Goal: Information Seeking & Learning: Learn about a topic

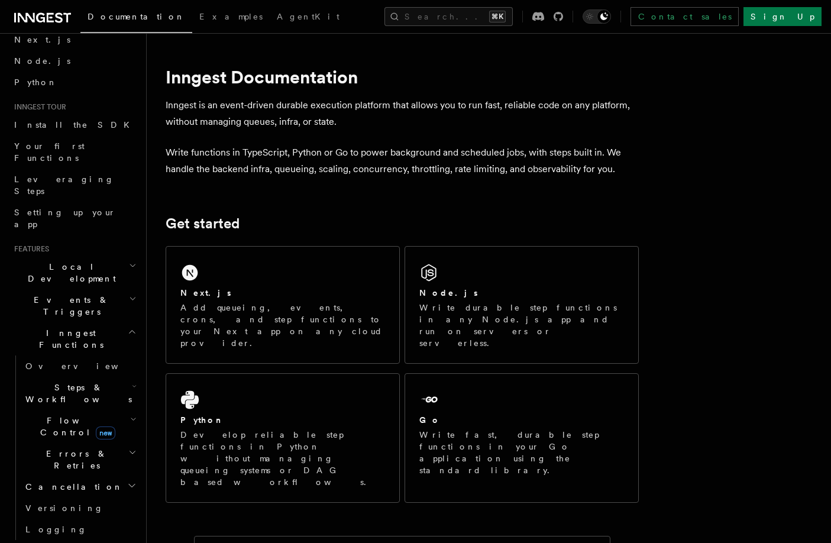
scroll to position [67, 0]
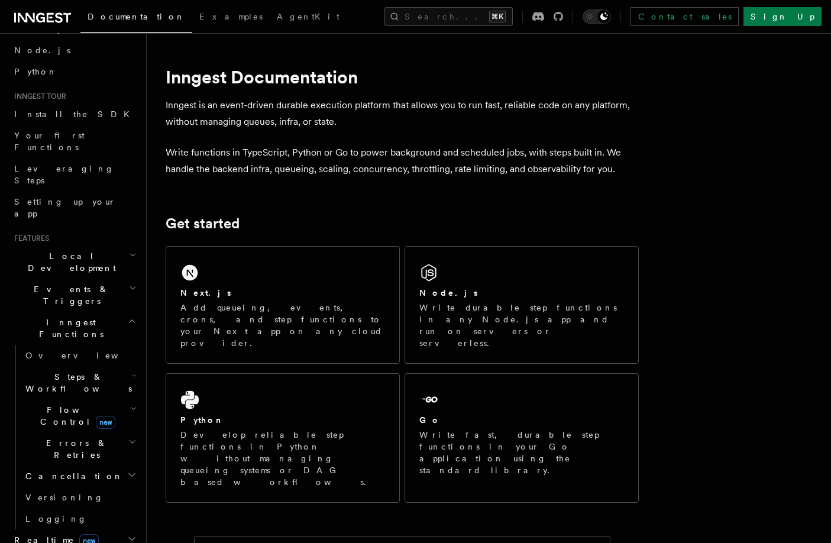
click at [91, 371] on span "Steps & Workflows" at bounding box center [76, 383] width 111 height 24
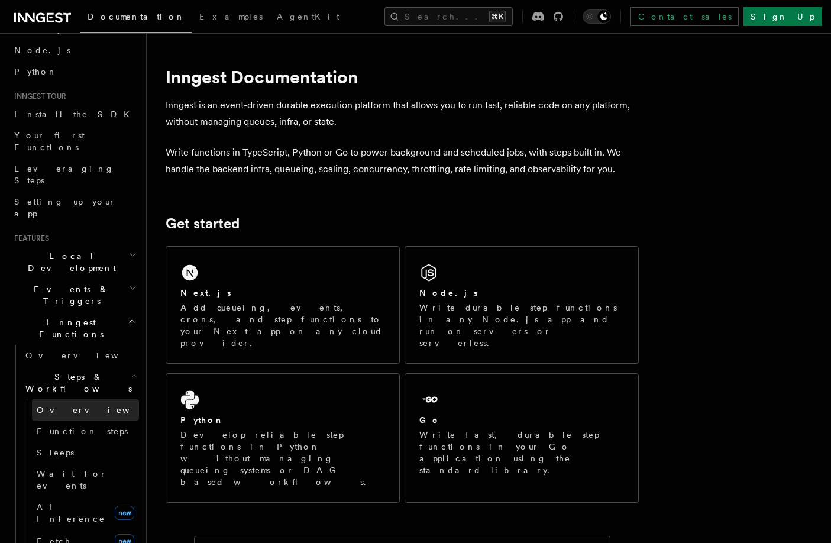
click at [84, 399] on link "Overview" at bounding box center [85, 409] width 107 height 21
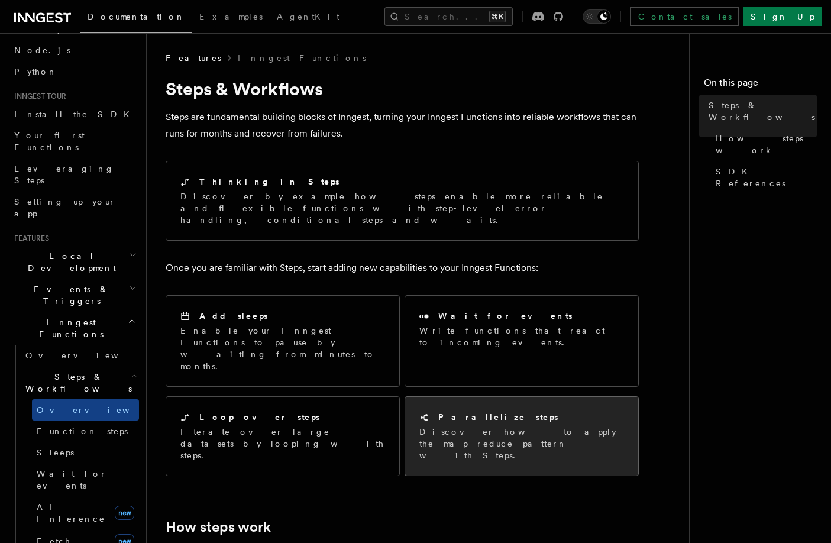
click at [492, 411] on div "Parallelize steps Discover how to apply the map-reduce pattern with Steps." at bounding box center [521, 436] width 205 height 50
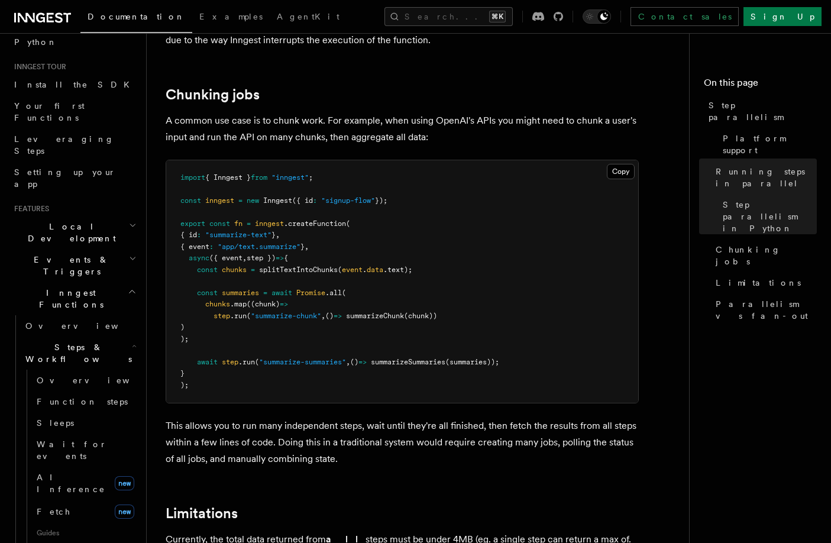
scroll to position [97, 0]
click at [78, 472] on span "AI Inference" at bounding box center [71, 482] width 69 height 21
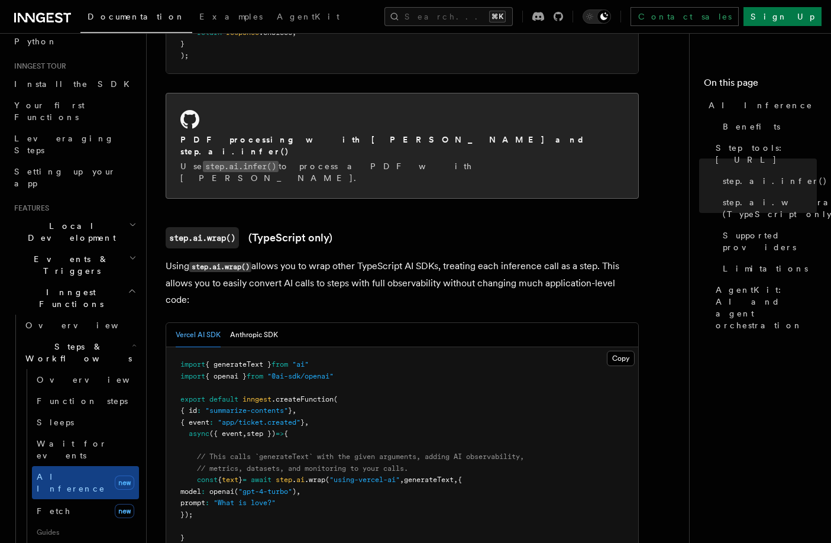
scroll to position [987, 0]
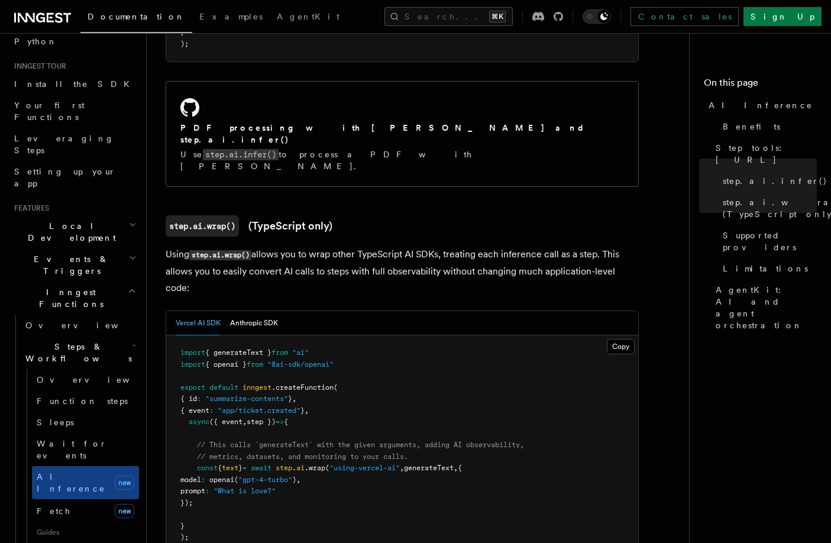
click at [525, 215] on h3 "step.ai.wrap() (TypeScript only)" at bounding box center [402, 225] width 473 height 21
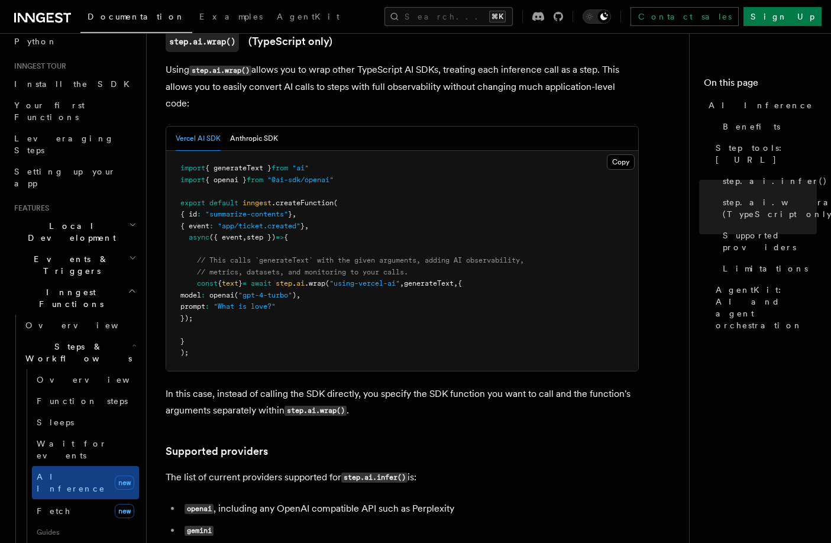
scroll to position [1172, 0]
click at [92, 499] on link "Fetch new" at bounding box center [85, 511] width 107 height 24
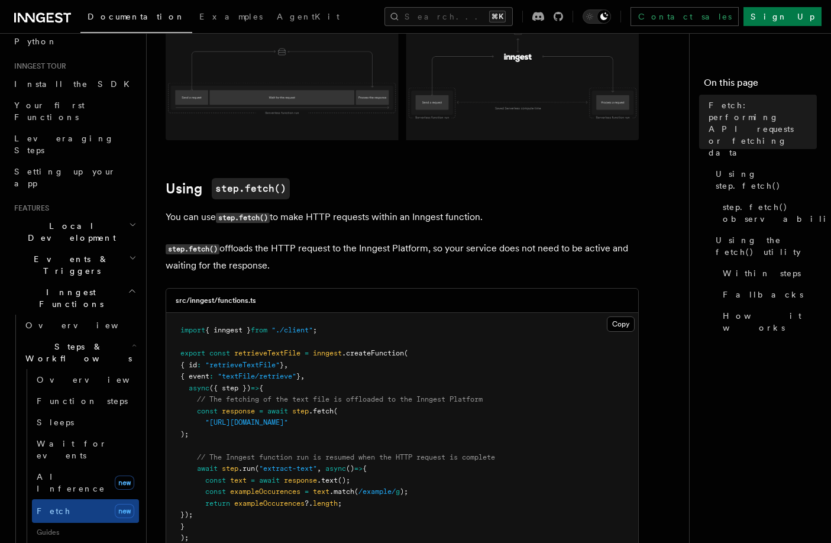
scroll to position [232, 0]
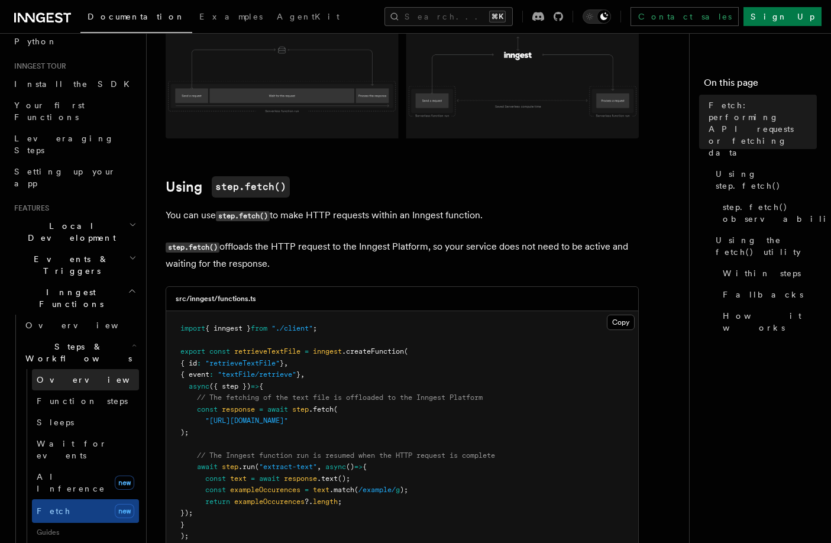
click at [76, 369] on link "Overview" at bounding box center [85, 379] width 107 height 21
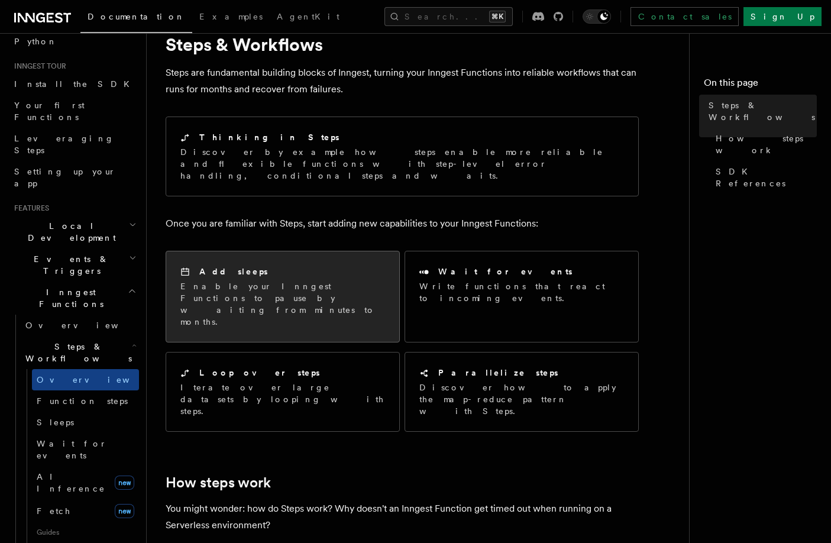
scroll to position [46, 0]
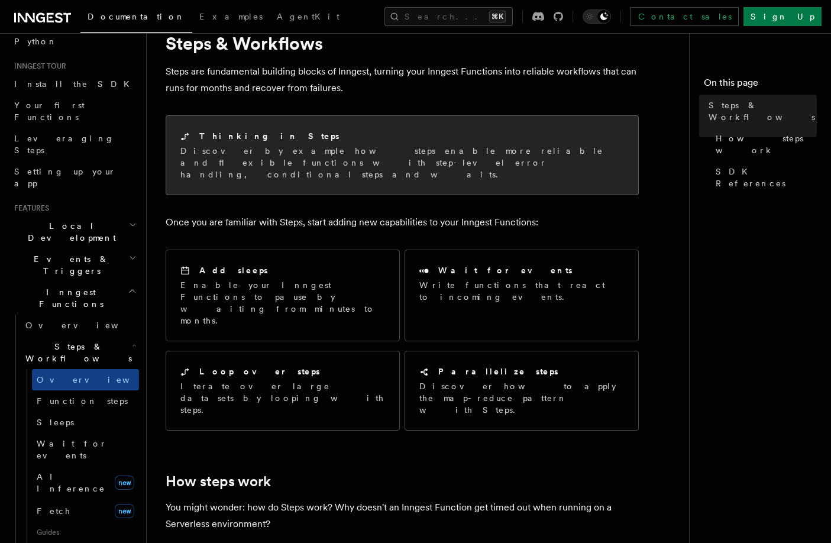
click at [301, 170] on div "Thinking in Steps Discover by example how steps enable more reliable and flexib…" at bounding box center [402, 155] width 472 height 79
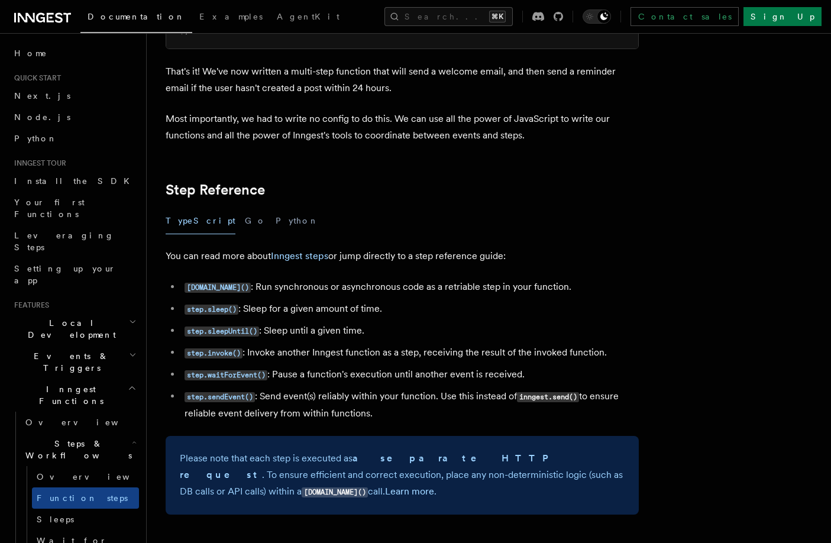
scroll to position [1957, 0]
click at [233, 351] on code "step.invoke()" at bounding box center [214, 353] width 58 height 10
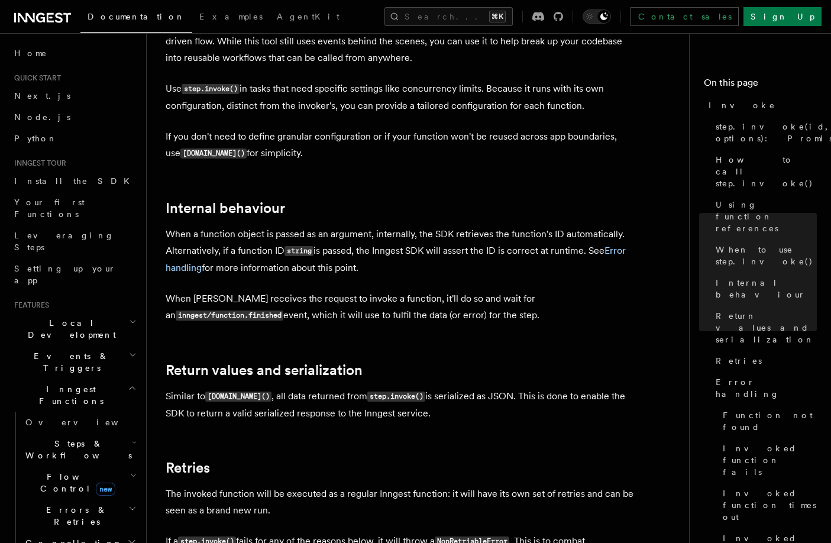
scroll to position [2053, 0]
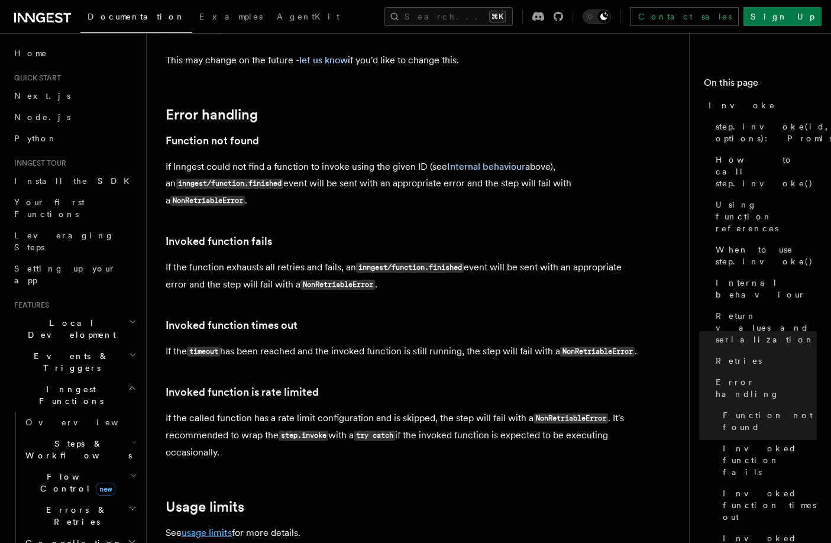
click at [205, 527] on link "usage limits" at bounding box center [207, 532] width 50 height 11
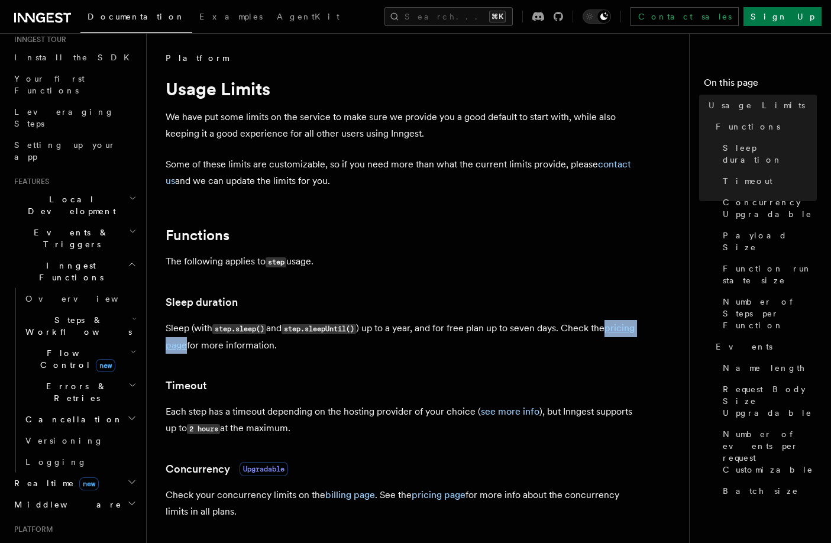
scroll to position [125, 0]
click at [112, 408] on h2 "Cancellation" at bounding box center [80, 418] width 118 height 21
click at [120, 375] on h2 "Errors & Retries" at bounding box center [80, 391] width 118 height 33
click at [130, 346] on icon "button" at bounding box center [133, 350] width 7 height 9
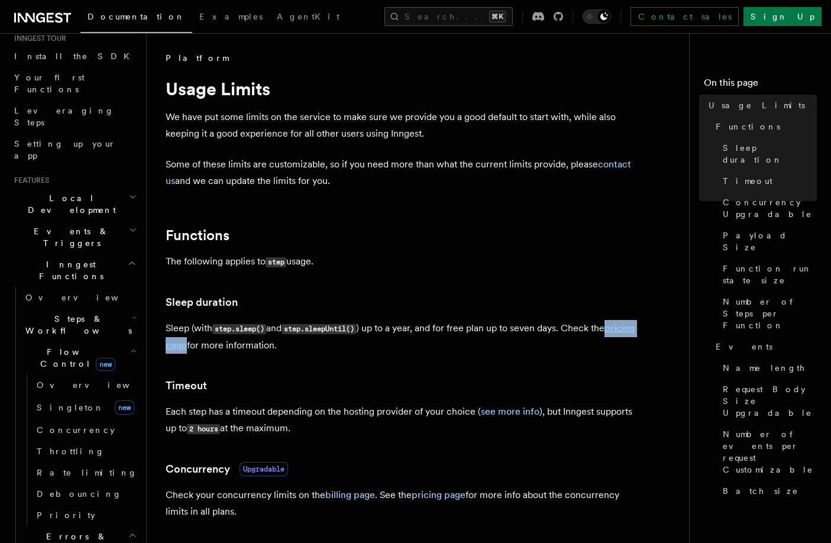
click at [130, 346] on icon "button" at bounding box center [133, 350] width 7 height 9
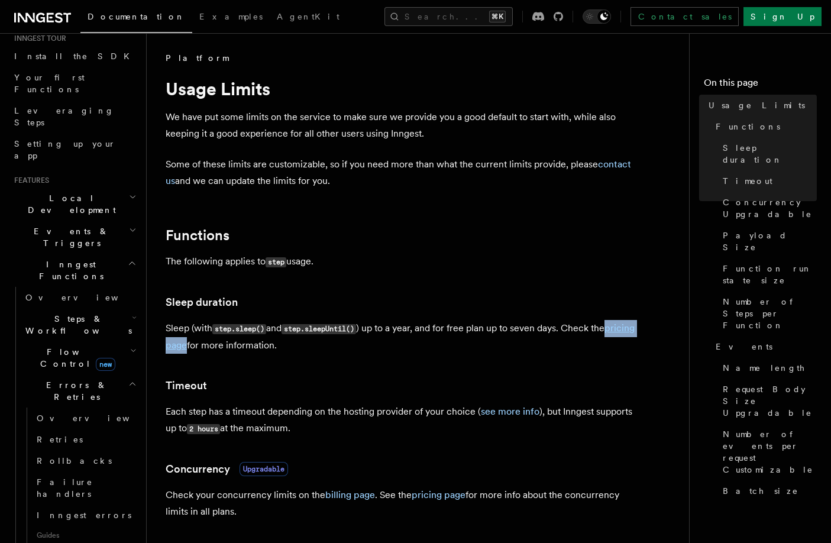
click at [126, 375] on h2 "Errors & Retries" at bounding box center [80, 391] width 118 height 33
click at [115, 472] on h2 "Realtime new" at bounding box center [74, 482] width 130 height 21
click at [111, 493] on h2 "Middleware" at bounding box center [74, 503] width 130 height 21
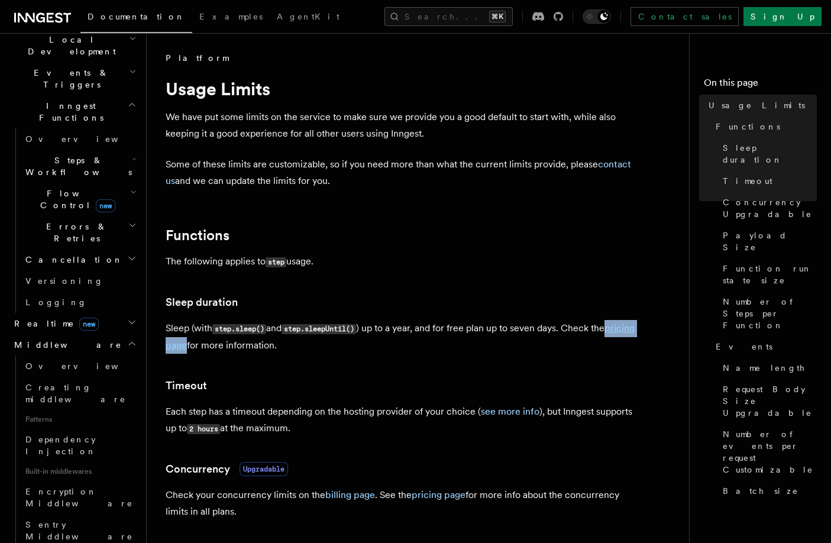
scroll to position [288, 0]
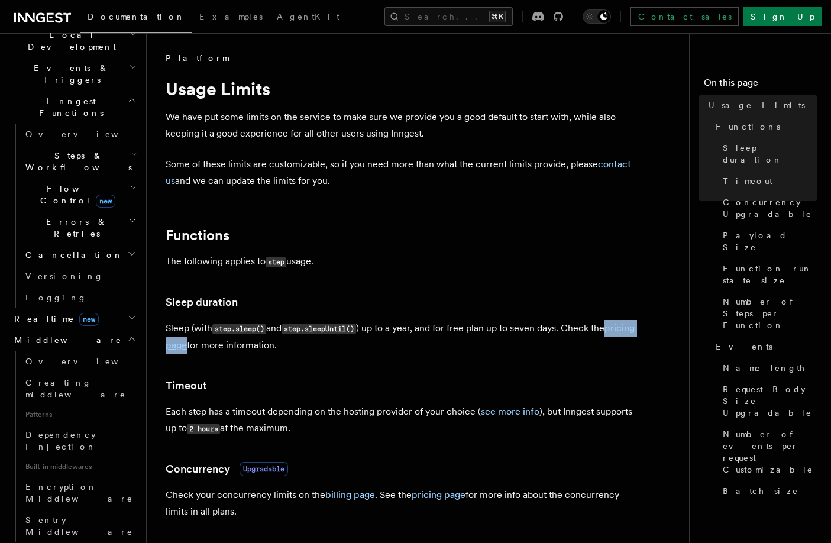
click at [127, 330] on h2 "Middleware" at bounding box center [74, 340] width 130 height 21
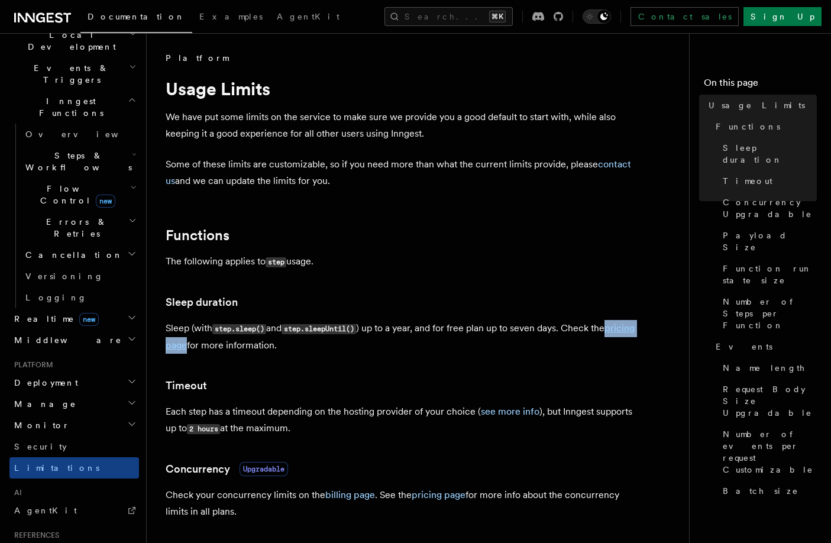
click at [114, 372] on h2 "Deployment" at bounding box center [74, 382] width 130 height 21
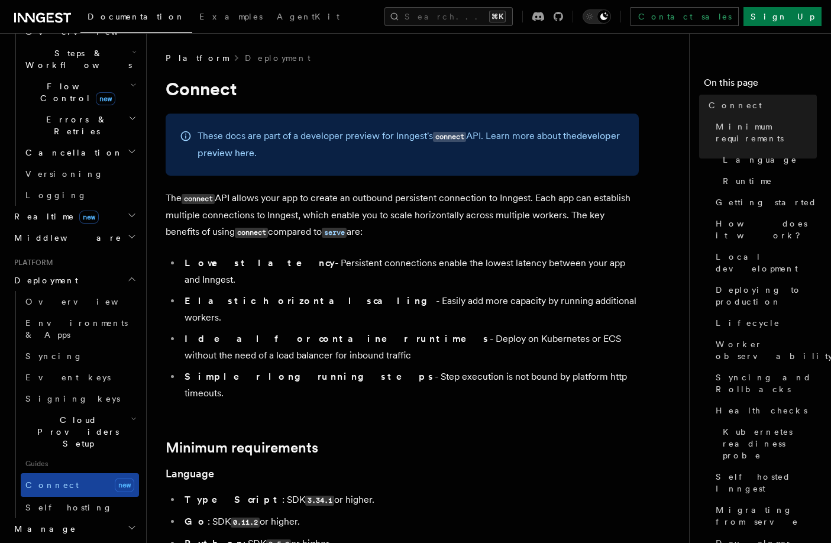
scroll to position [403, 0]
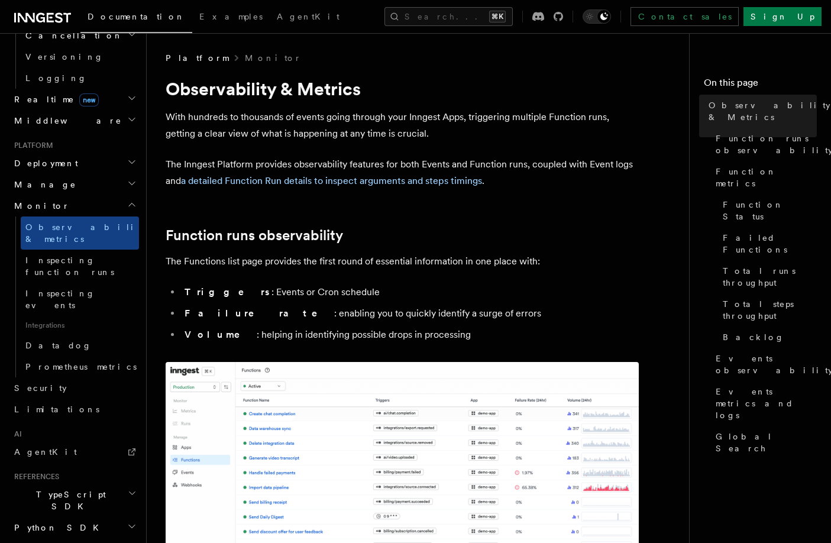
scroll to position [529, 0]
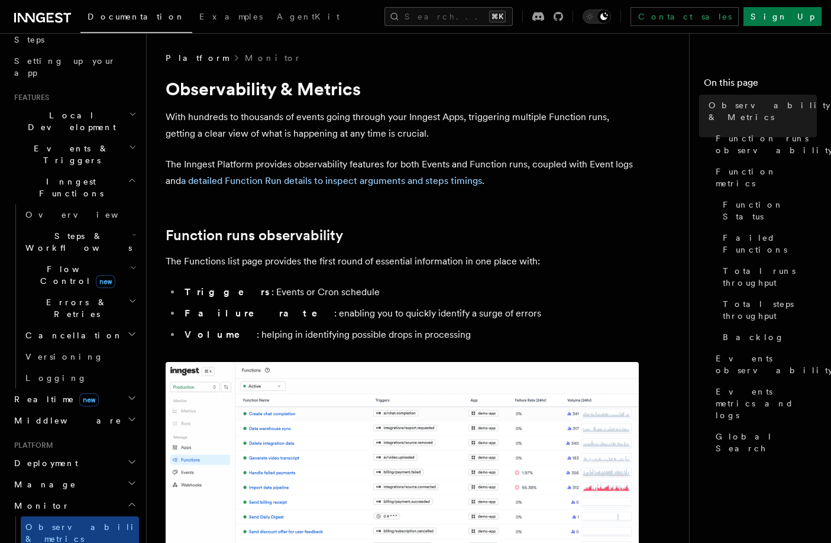
scroll to position [206, 0]
click at [115, 227] on h2 "Steps & Workflows" at bounding box center [80, 243] width 118 height 33
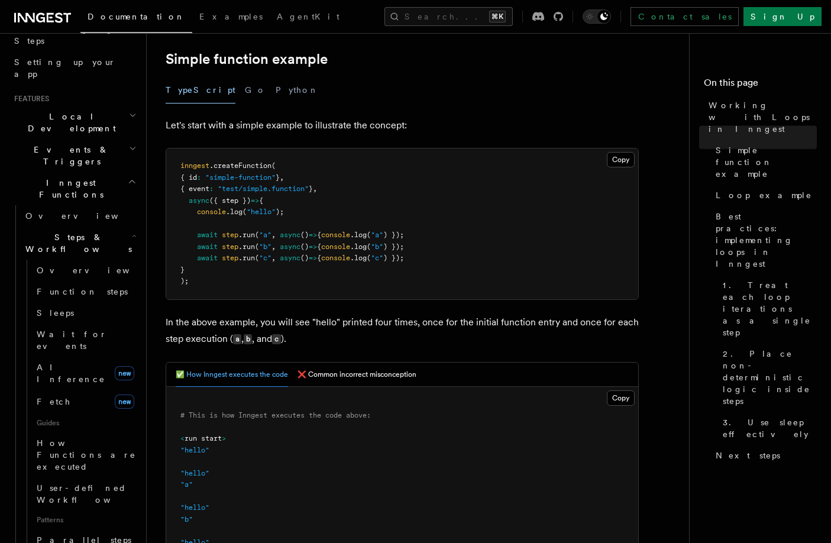
scroll to position [193, 0]
click at [399, 370] on button "❌ Common incorrect misconception" at bounding box center [357, 374] width 119 height 24
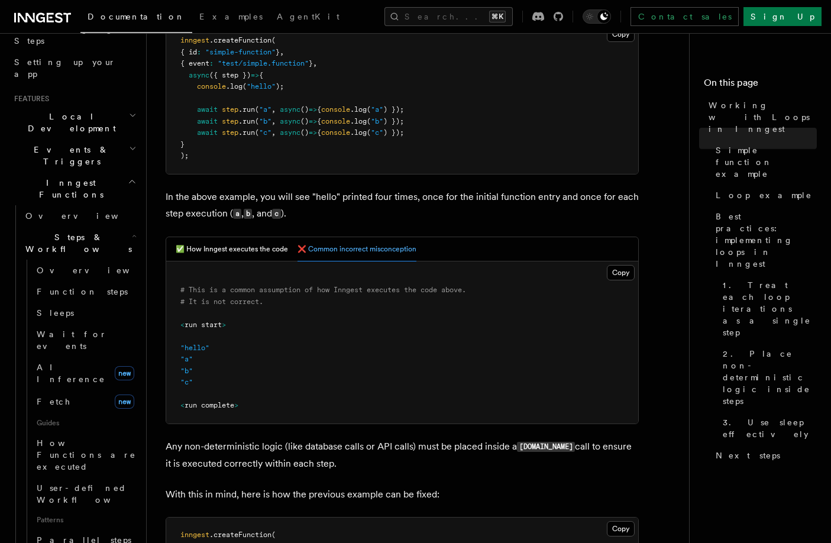
scroll to position [311, 0]
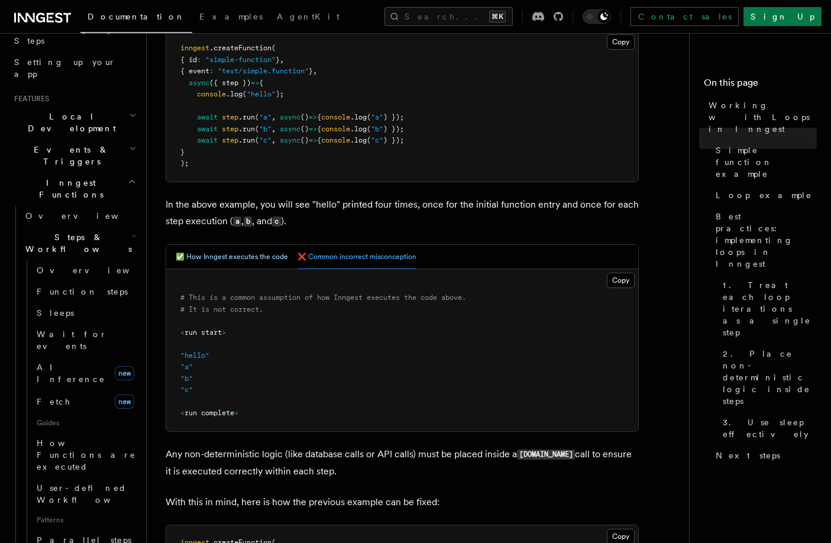
click at [237, 259] on button "✅ How Inngest executes the code" at bounding box center [232, 257] width 112 height 24
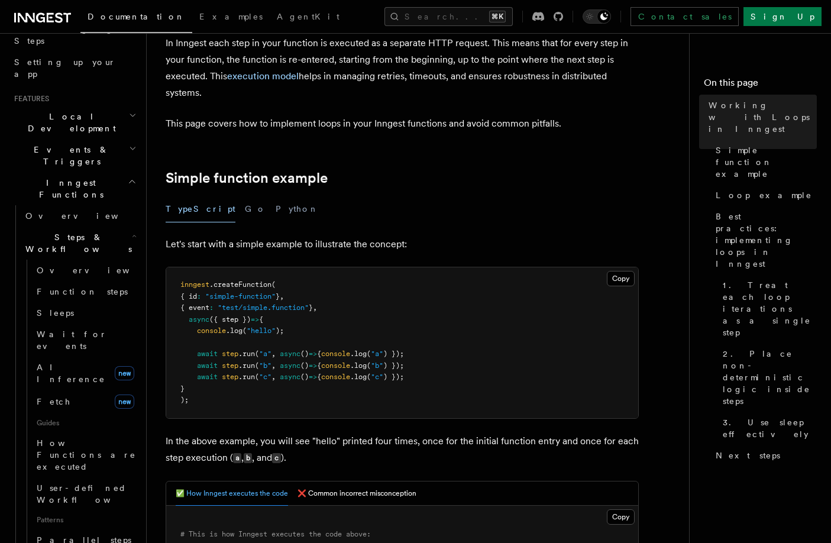
scroll to position [75, 0]
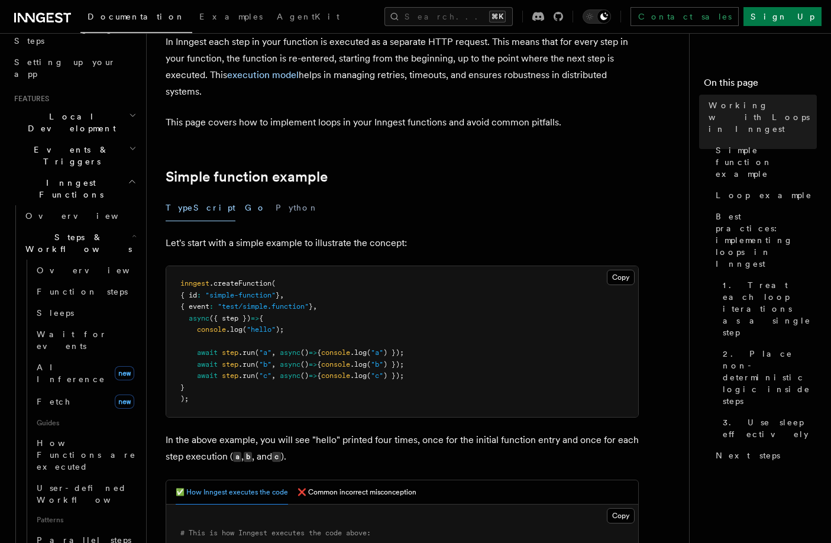
click at [245, 208] on button "Go" at bounding box center [255, 208] width 21 height 27
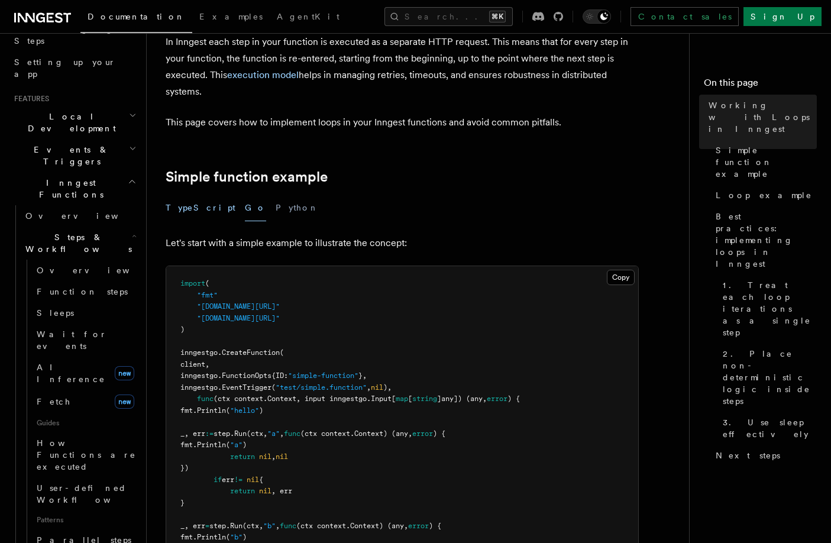
click at [197, 208] on button "TypeScript" at bounding box center [201, 208] width 70 height 27
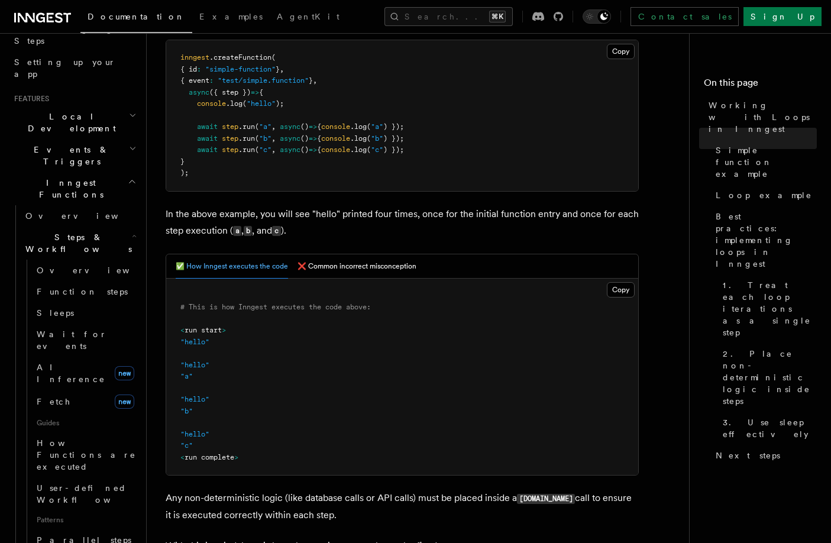
scroll to position [309, 0]
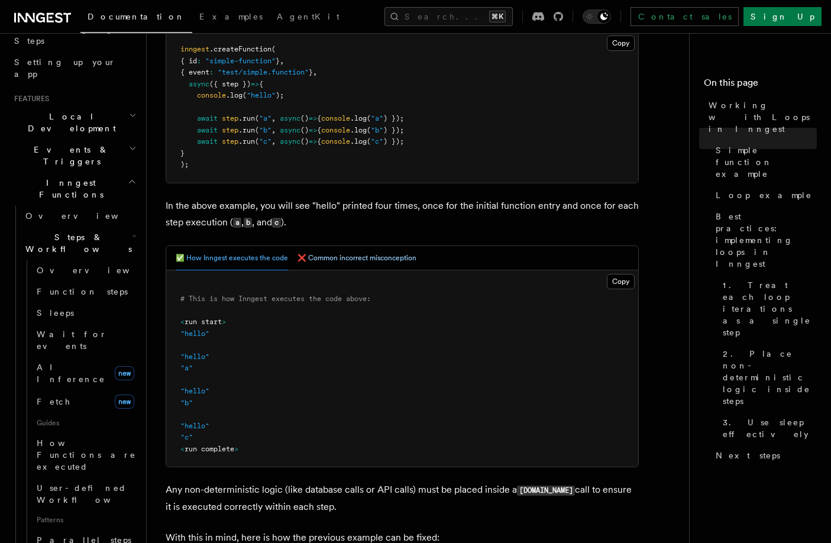
click at [397, 256] on button "❌ Common incorrect misconception" at bounding box center [357, 258] width 119 height 24
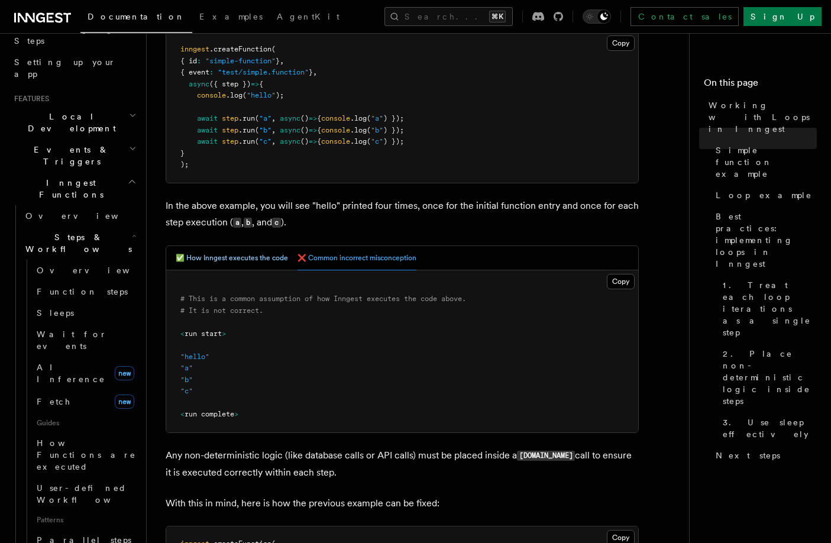
click at [249, 257] on button "✅ How Inngest executes the code" at bounding box center [232, 258] width 112 height 24
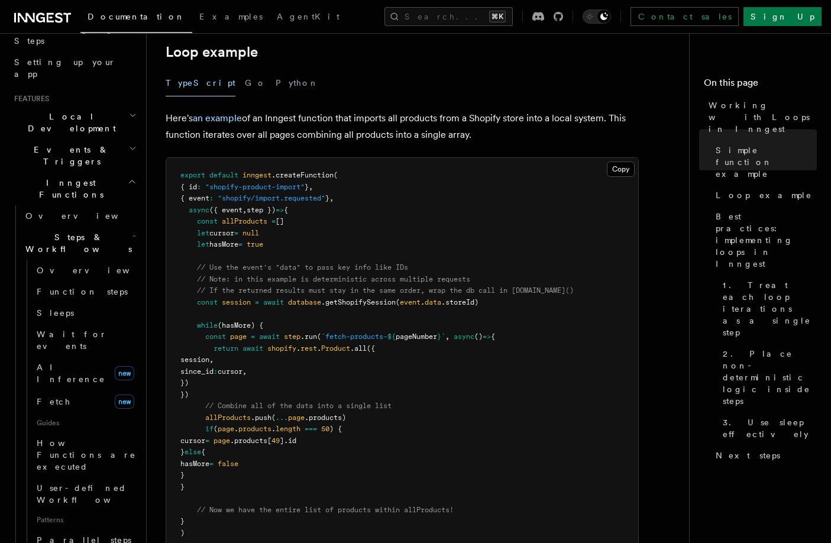
scroll to position [1105, 0]
click at [605, 131] on p "Here's an example of an Inngest function that imports all products from a Shopi…" at bounding box center [402, 125] width 473 height 33
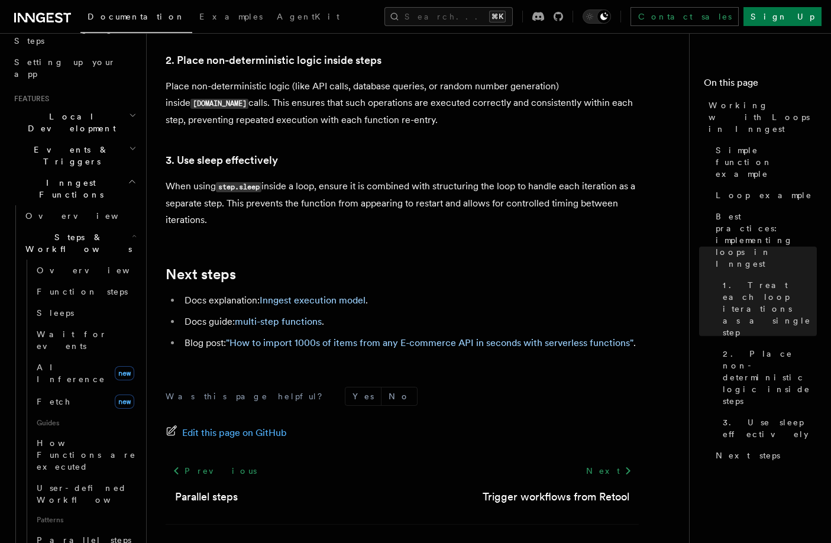
scroll to position [2035, 0]
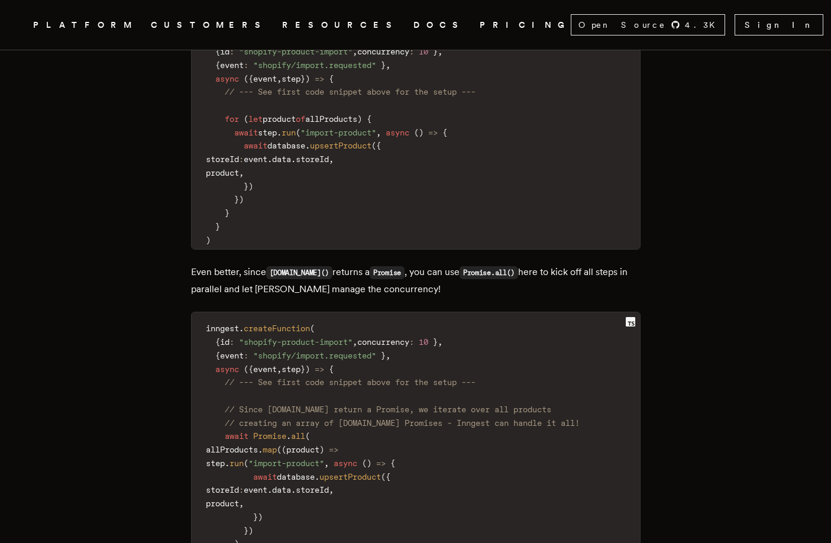
scroll to position [2568, 0]
click at [479, 319] on code "inngest . createFunction ( { id : "shopify-product-import" , concurrency : 10 }…" at bounding box center [416, 496] width 448 height 355
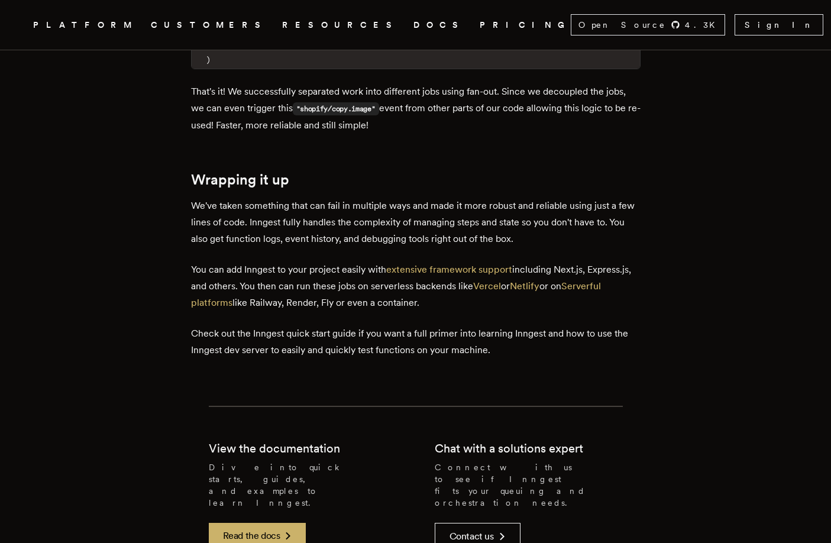
scroll to position [4214, 0]
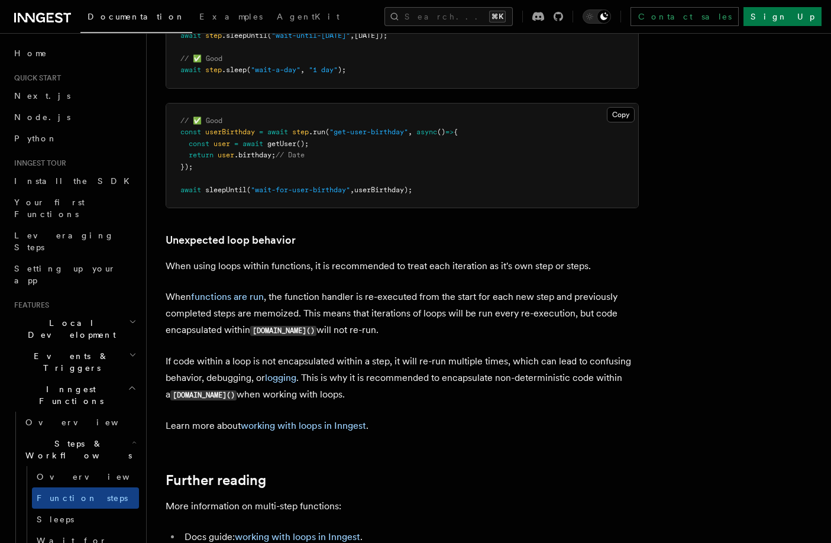
scroll to position [3591, 0]
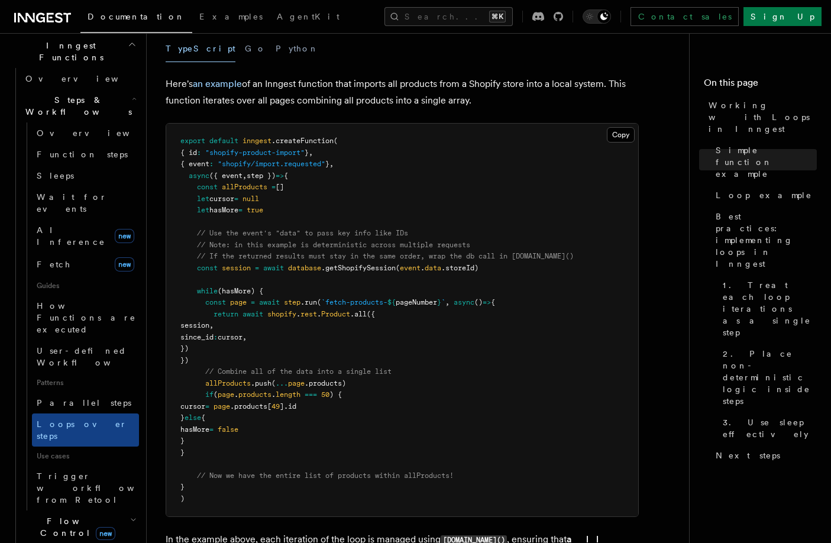
scroll to position [344, 0]
click at [127, 510] on h2 "Flow Control new" at bounding box center [80, 526] width 118 height 33
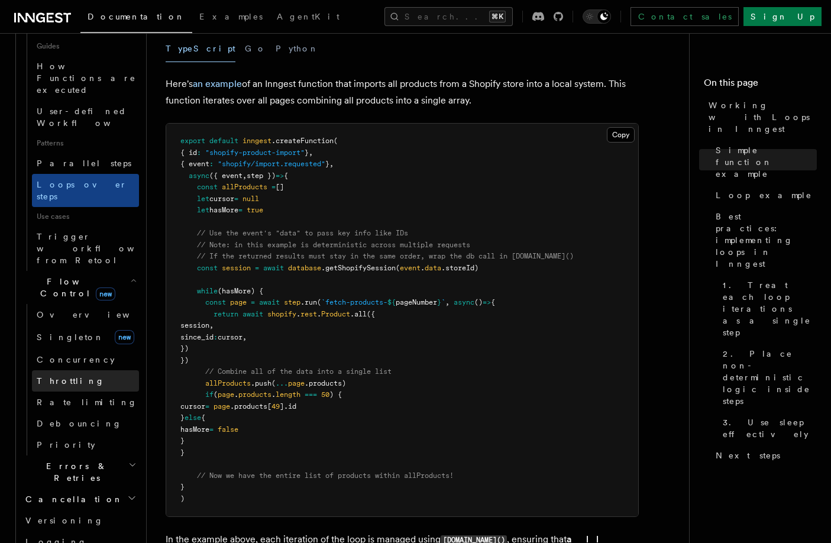
scroll to position [585, 0]
click at [119, 454] on h2 "Errors & Retries" at bounding box center [80, 470] width 118 height 33
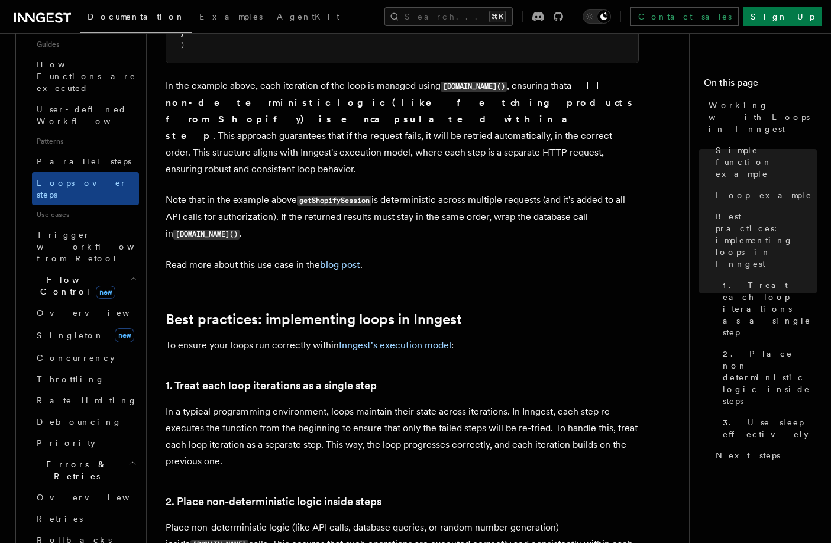
scroll to position [1593, 0]
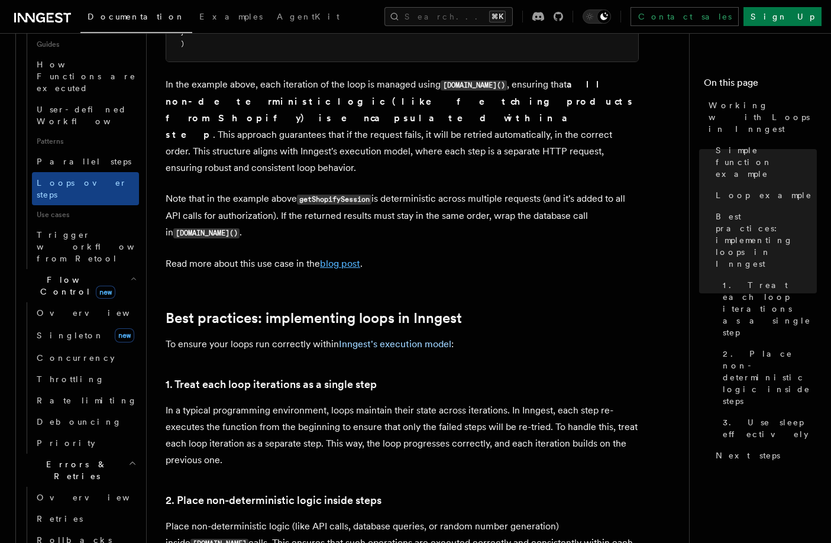
click at [341, 258] on link "blog post" at bounding box center [340, 263] width 40 height 11
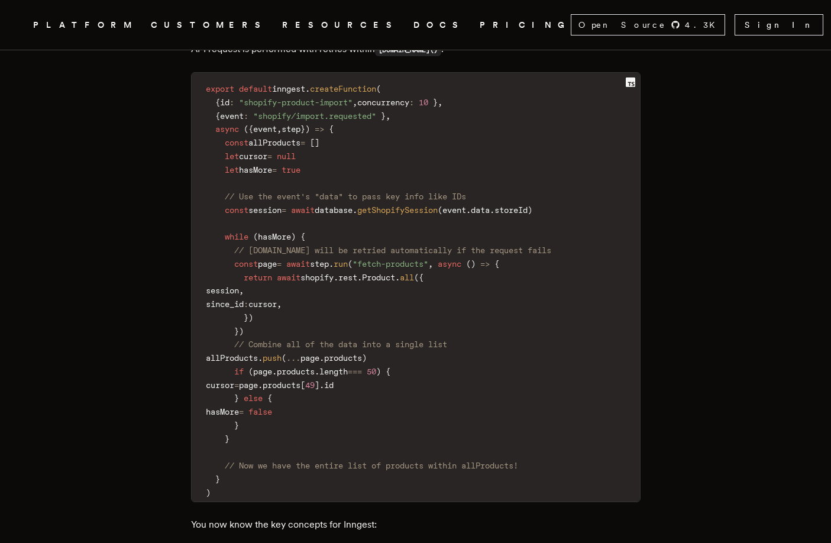
scroll to position [1928, 0]
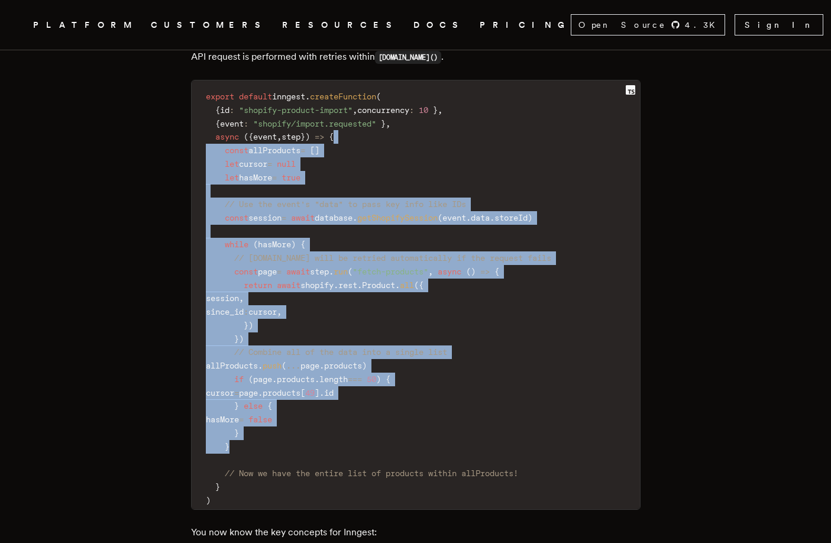
drag, startPoint x: 243, startPoint y: 419, endPoint x: 379, endPoint y: 101, distance: 346.4
click at [379, 101] on code "export default inngest . createFunction ( { id : "shopify-product-import" , con…" at bounding box center [416, 299] width 448 height 422
copy code "const allProducts = [ ] let cursor = null let hasMore = true // Use the event's…"
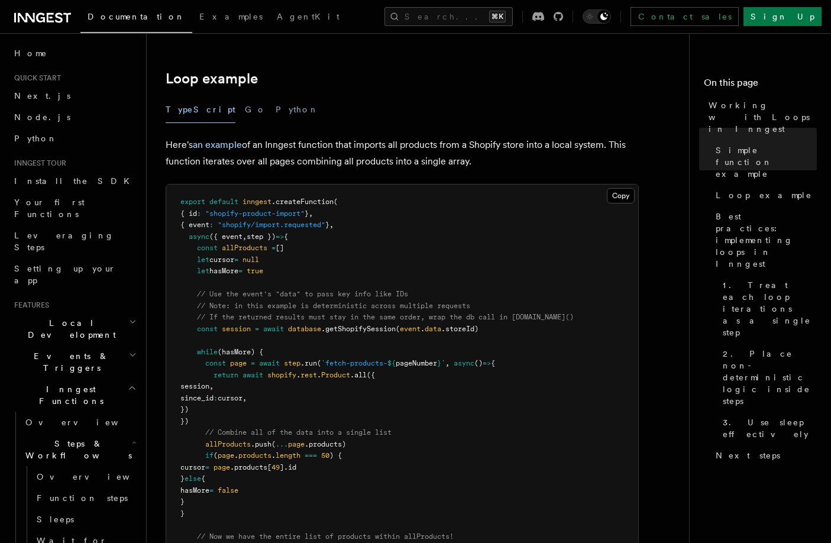
scroll to position [1086, 0]
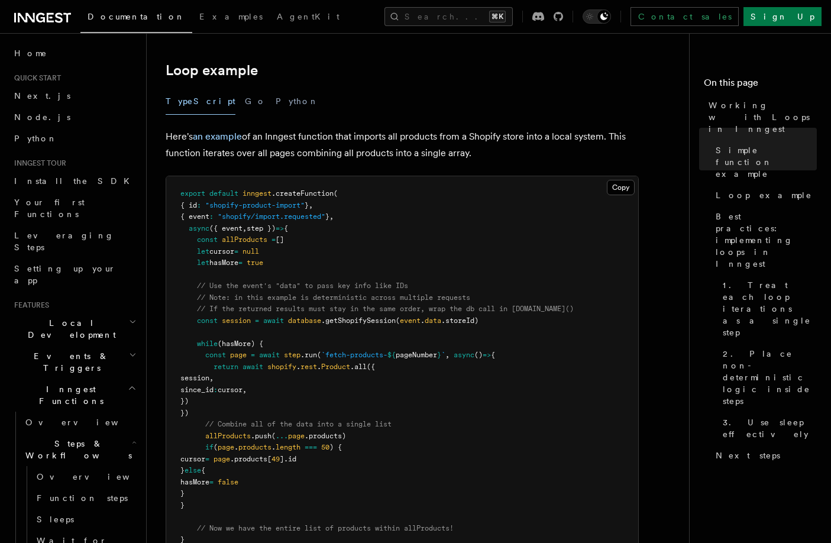
click at [460, 188] on pre "export default inngest .createFunction ( { id : "shopify-product-import" } , { …" at bounding box center [402, 372] width 472 height 393
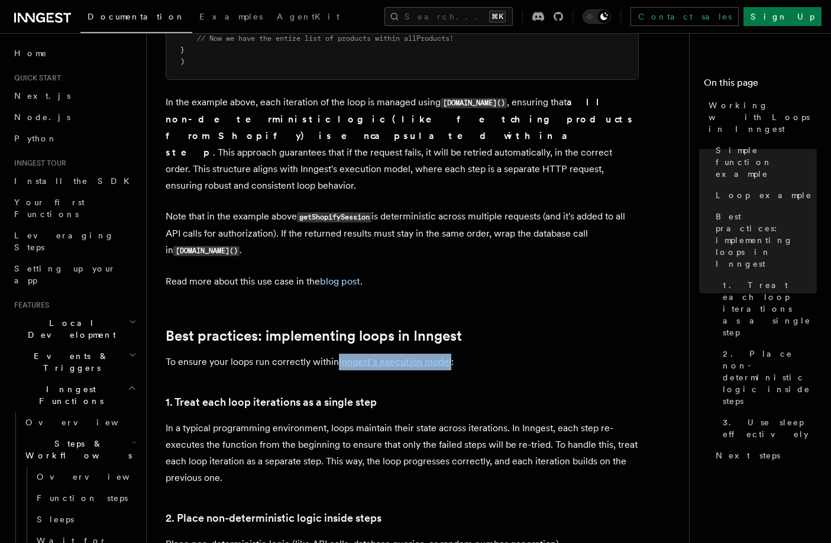
scroll to position [1590, 0]
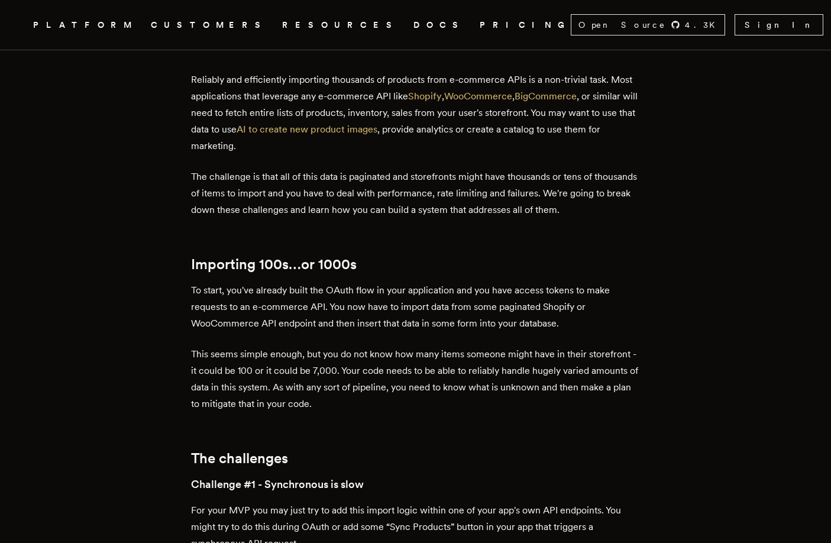
scroll to position [468, 0]
